Goal: Navigation & Orientation: Find specific page/section

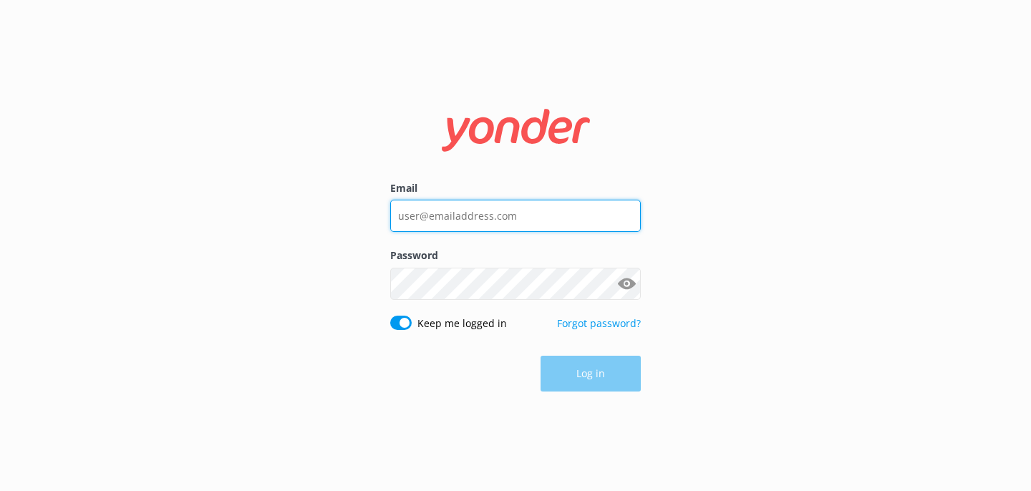
click at [473, 214] on input "Email" at bounding box center [515, 216] width 251 height 32
type input "[EMAIL_ADDRESS][DOMAIN_NAME]"
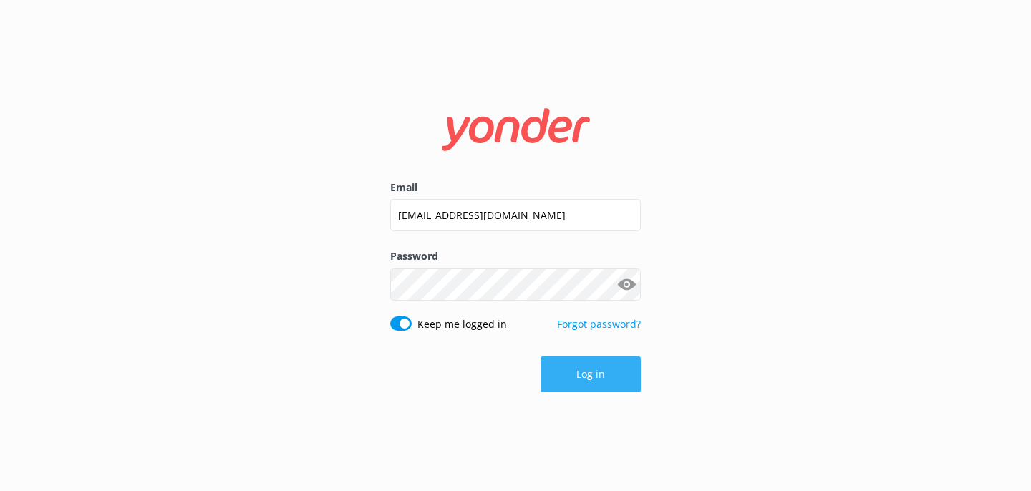
click at [600, 365] on button "Log in" at bounding box center [591, 375] width 100 height 36
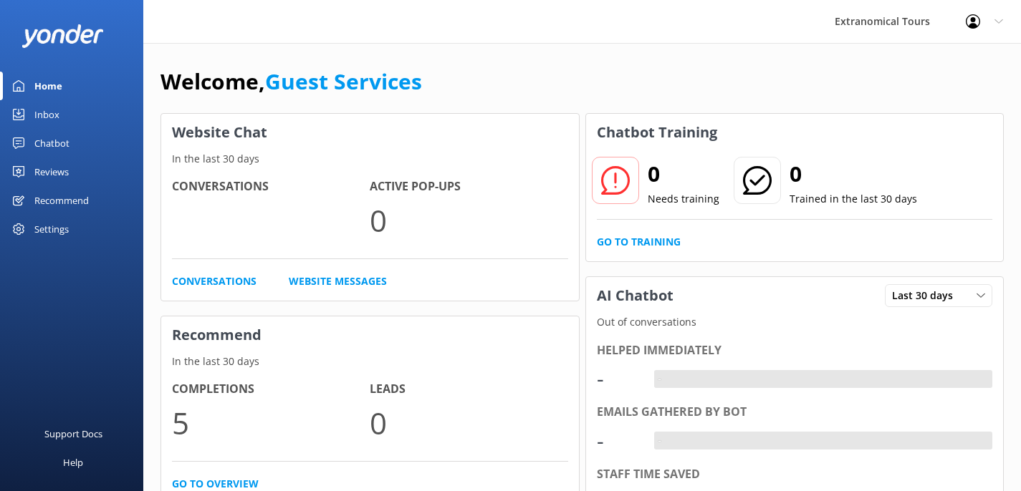
click at [85, 107] on link "Inbox" at bounding box center [71, 114] width 143 height 29
